Goal: Transaction & Acquisition: Purchase product/service

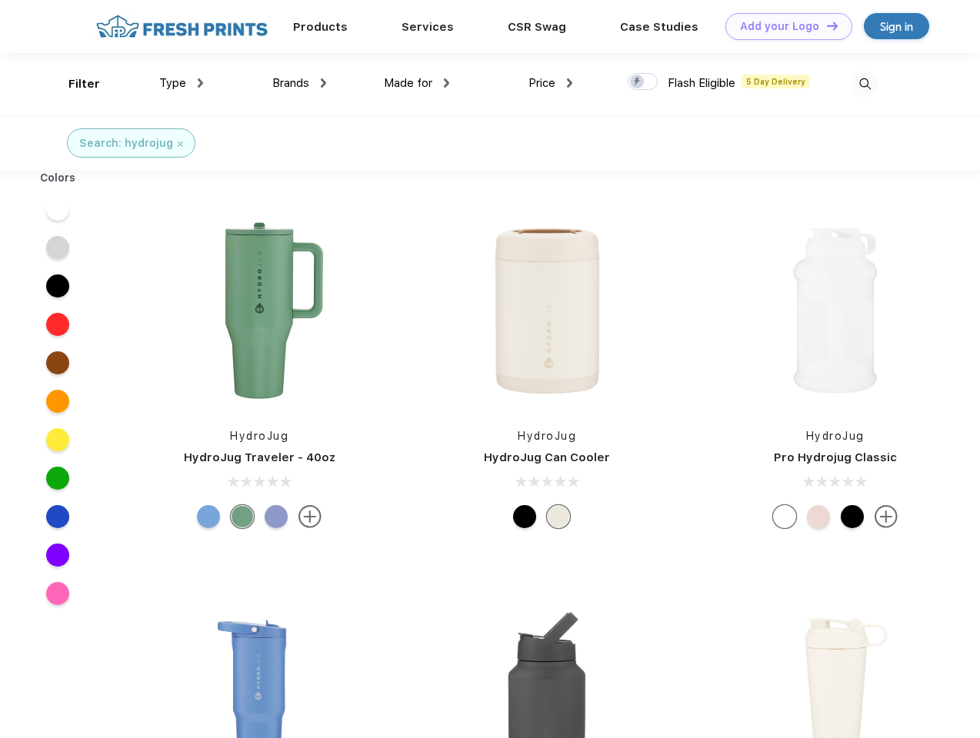
click at [783, 26] on link "Add your Logo Design Tool" at bounding box center [788, 26] width 127 height 27
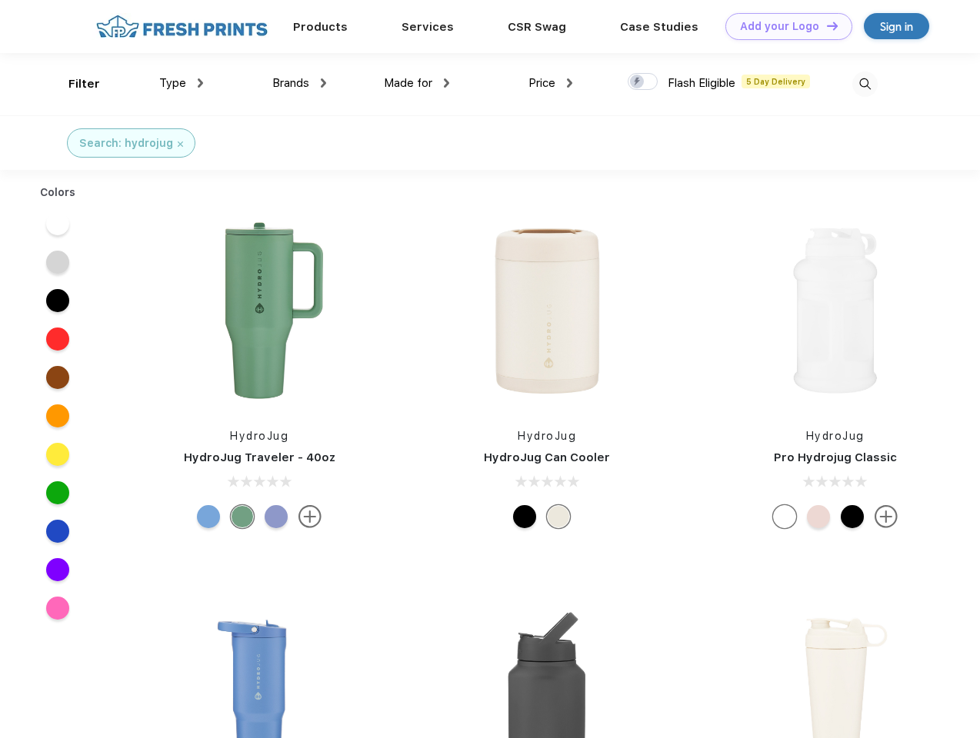
click at [0, 0] on div "Design Tool" at bounding box center [0, 0] width 0 height 0
click at [825, 25] on link "Add your Logo Design Tool" at bounding box center [788, 26] width 127 height 27
click at [74, 84] on div "Filter" at bounding box center [84, 84] width 32 height 18
click at [182, 83] on span "Type" at bounding box center [172, 83] width 27 height 14
click at [299, 83] on span "Brands" at bounding box center [290, 83] width 37 height 14
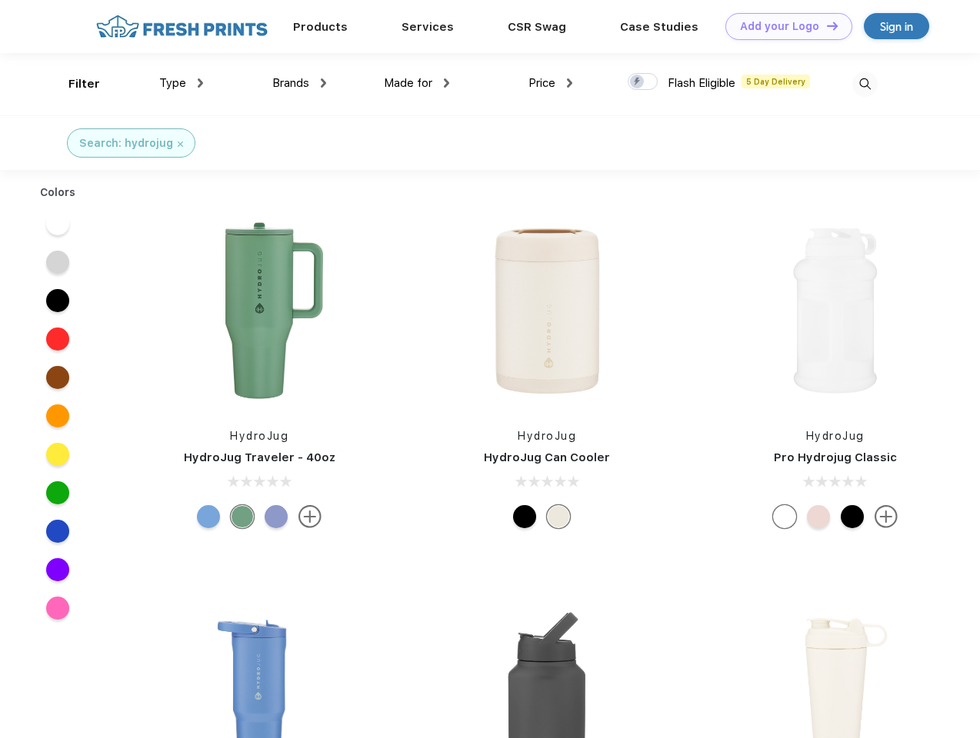
click at [417, 83] on span "Made for" at bounding box center [408, 83] width 48 height 14
click at [551, 83] on span "Price" at bounding box center [541, 83] width 27 height 14
click at [643, 82] on div at bounding box center [643, 81] width 30 height 17
click at [638, 82] on input "checkbox" at bounding box center [633, 77] width 10 height 10
click at [865, 84] on img at bounding box center [864, 84] width 25 height 25
